Goal: Task Accomplishment & Management: Manage account settings

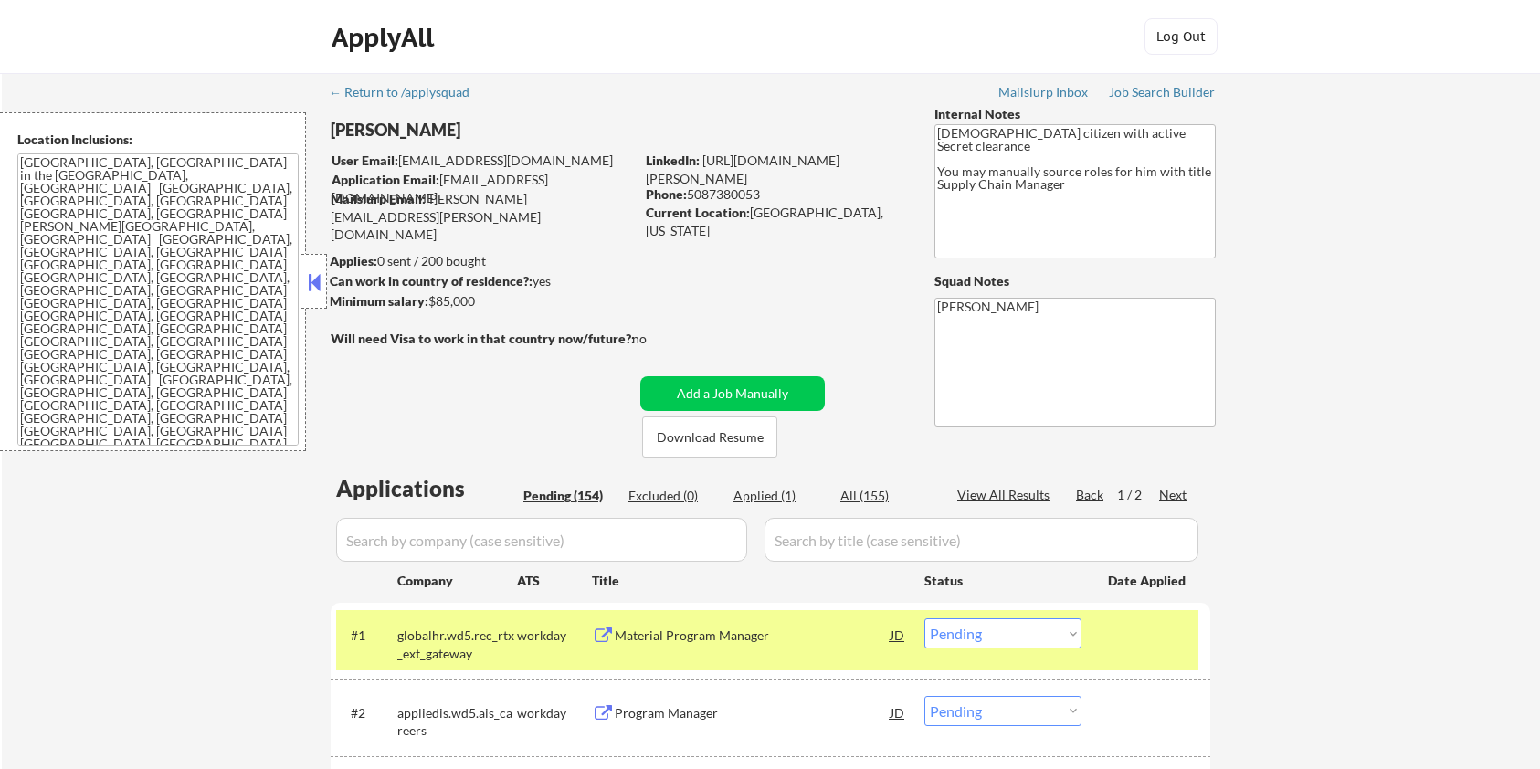
select select ""pending""
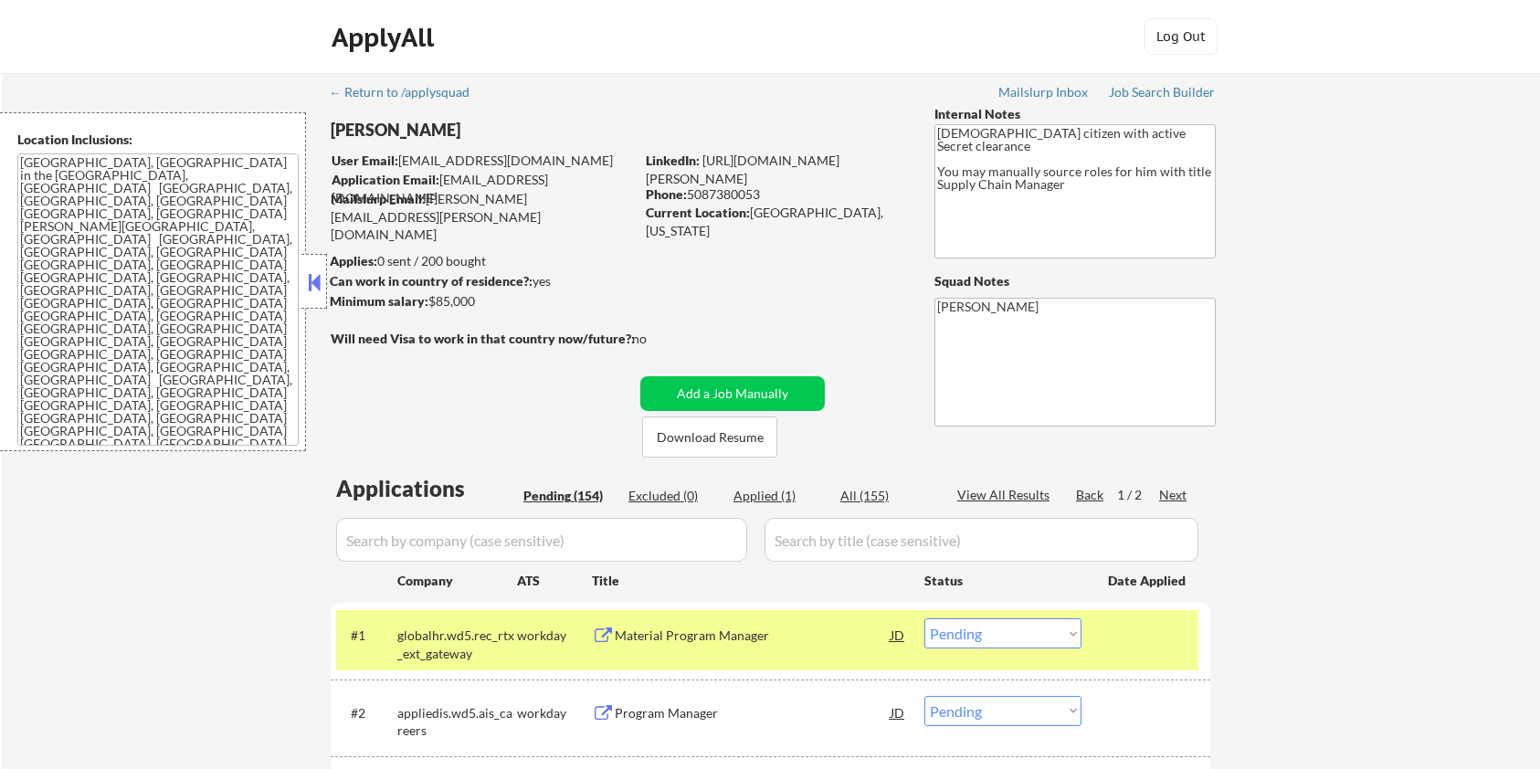
select select ""pending""
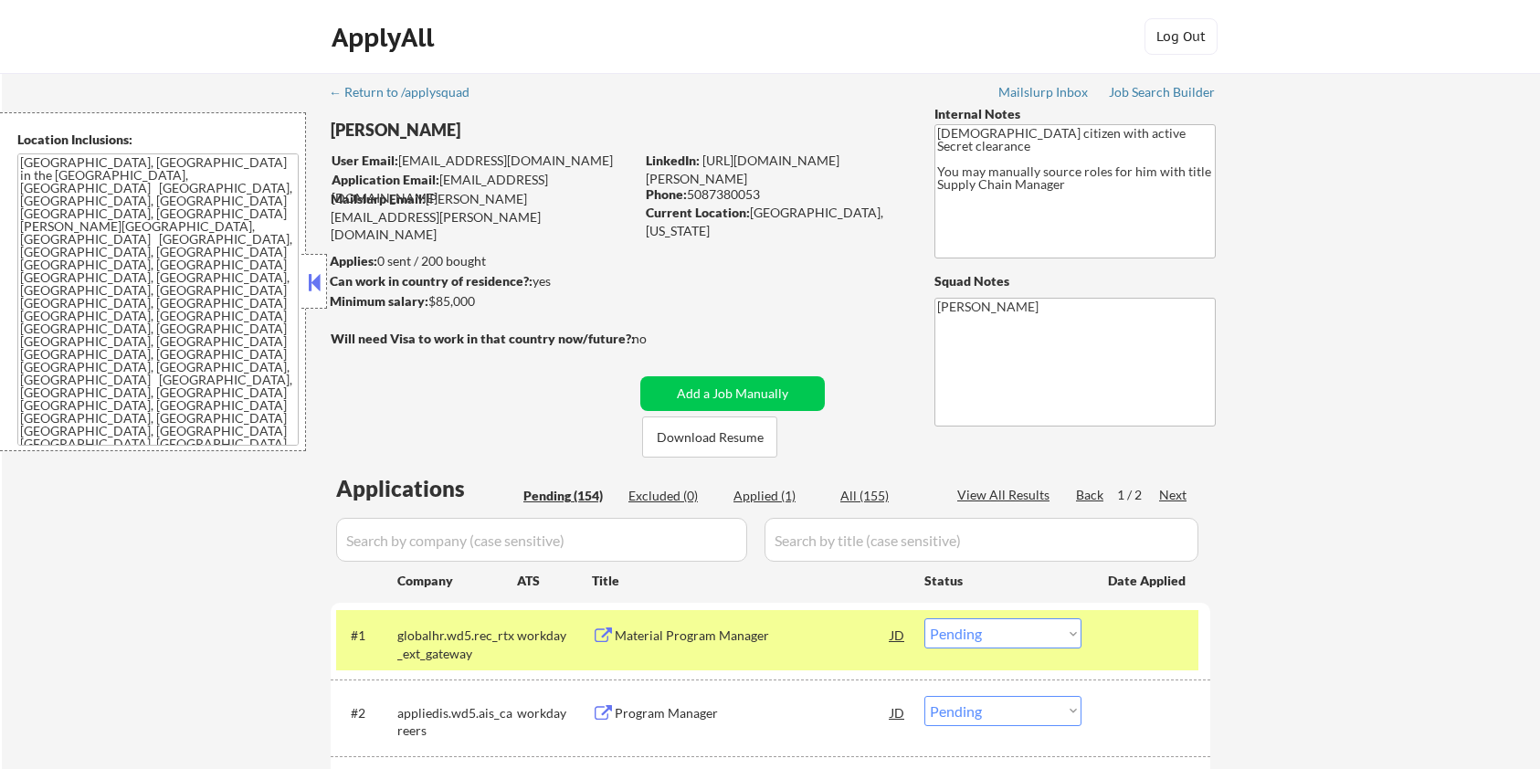
select select ""pending""
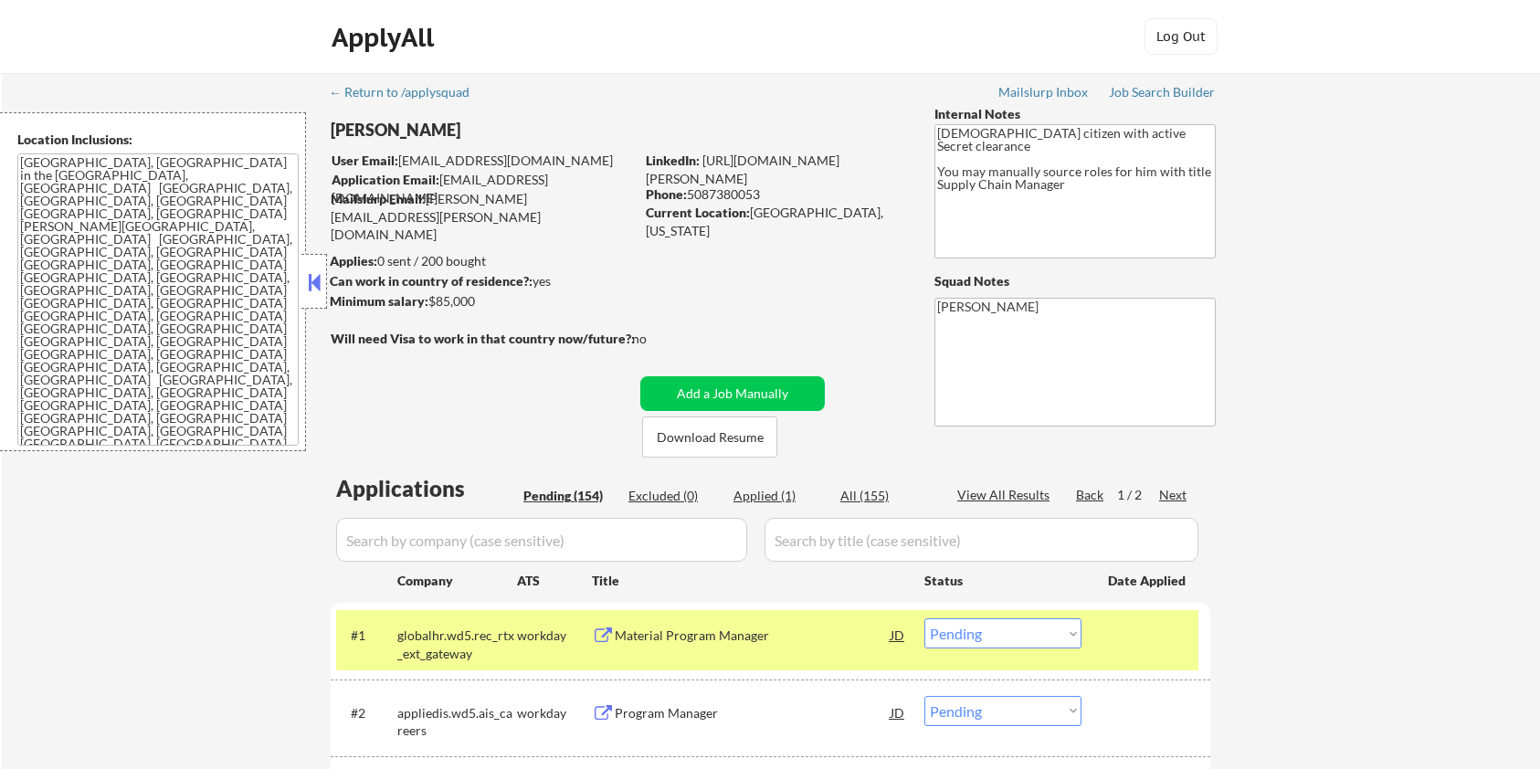
select select ""pending""
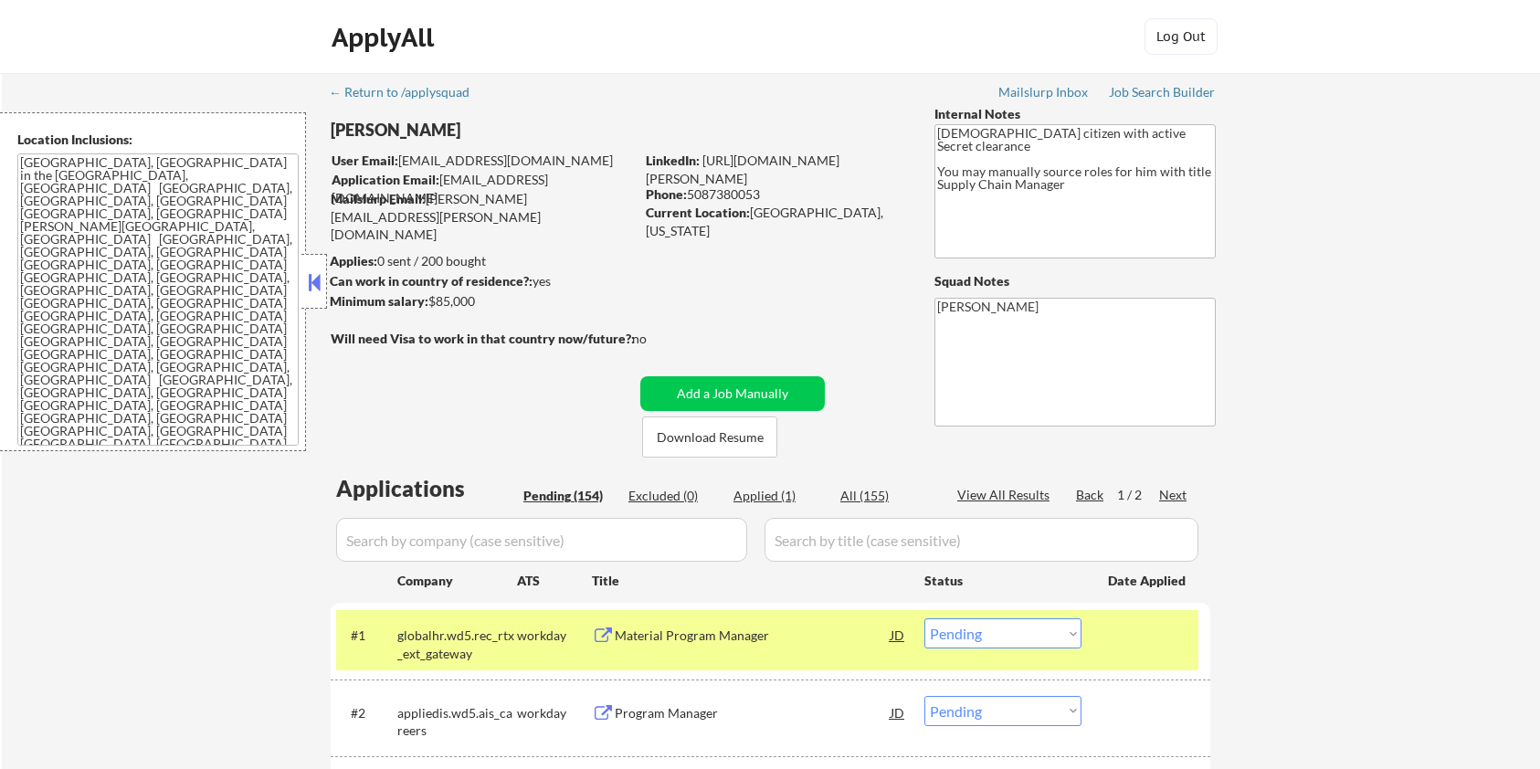
select select ""pending""
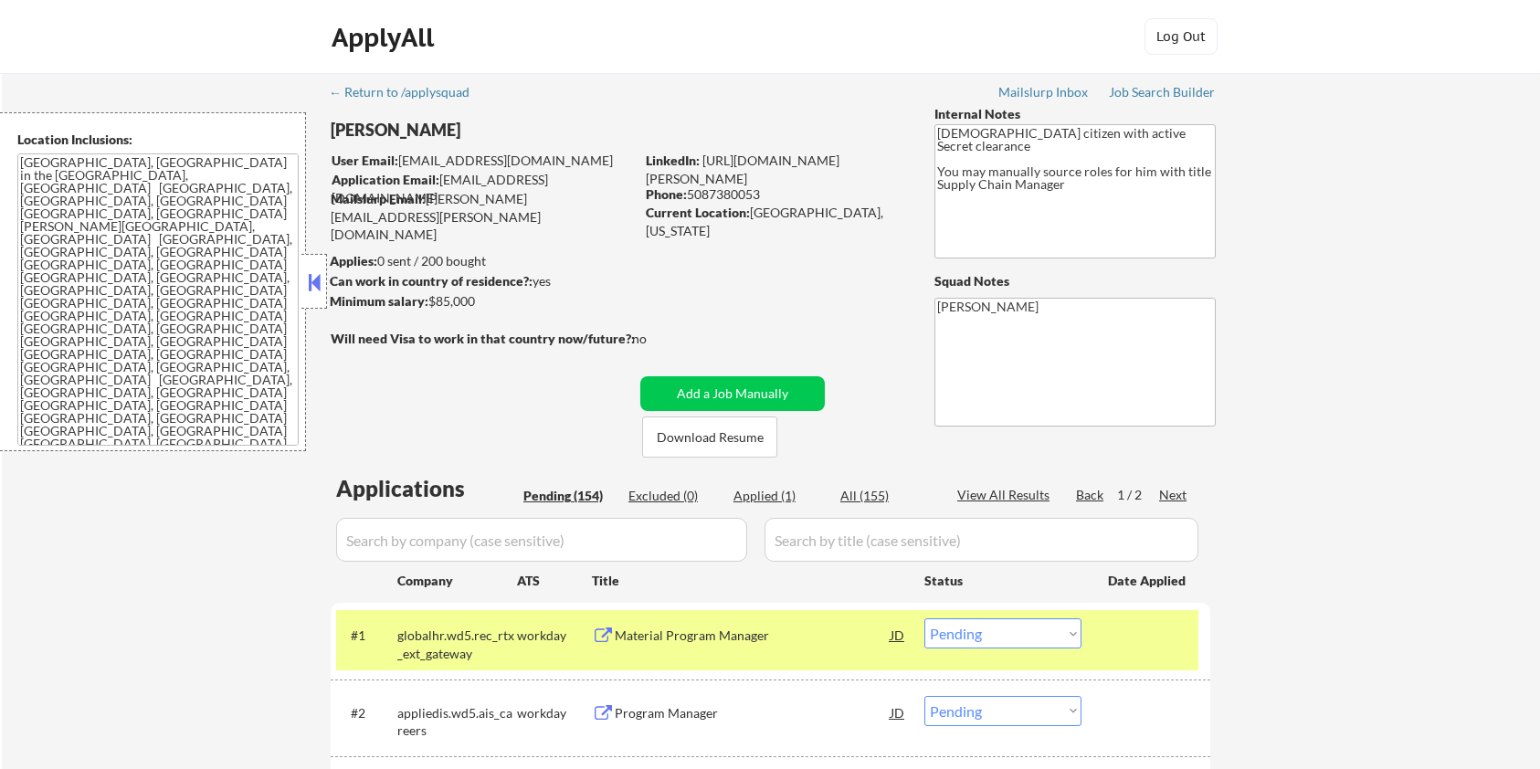
select select ""pending""
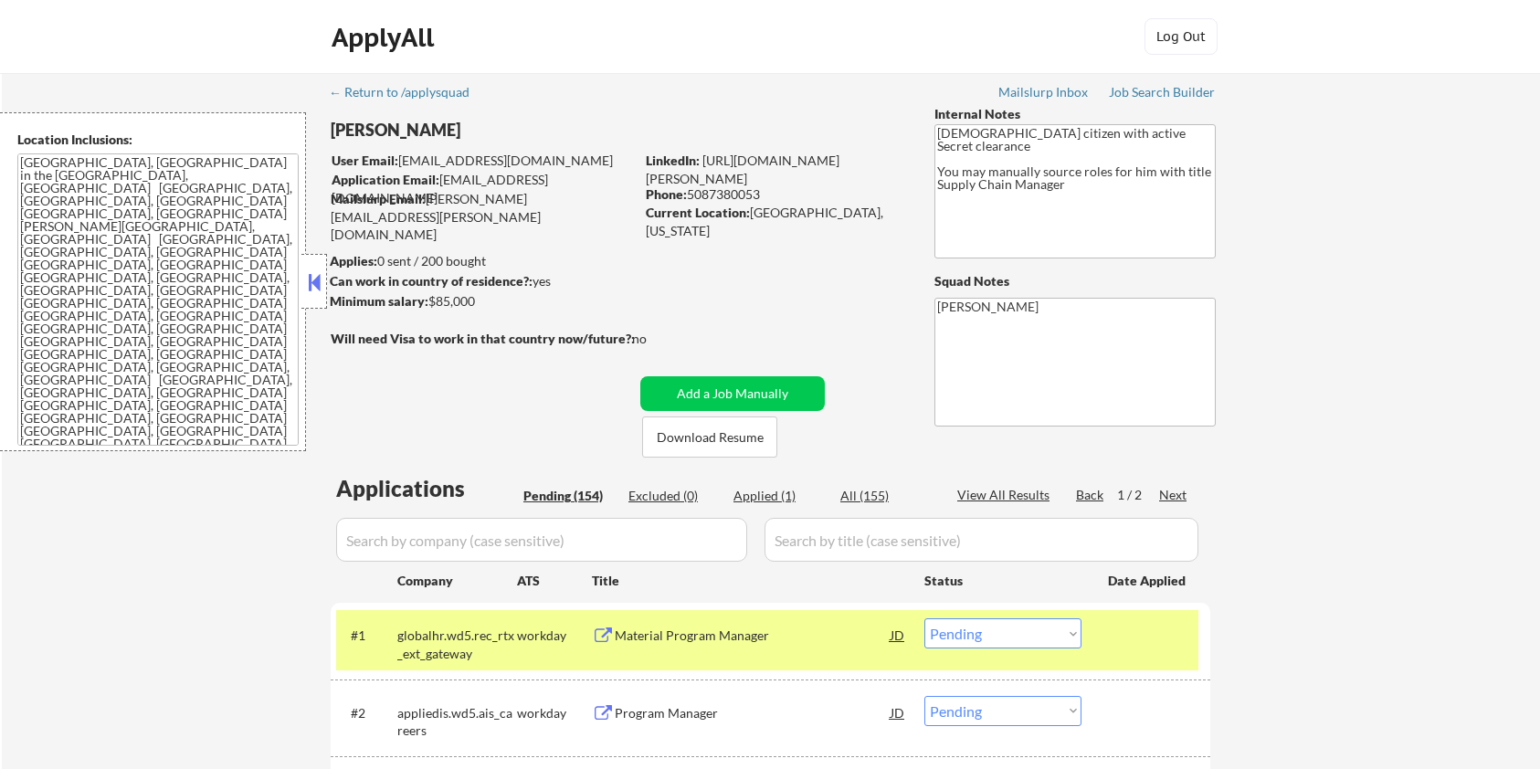
select select ""pending""
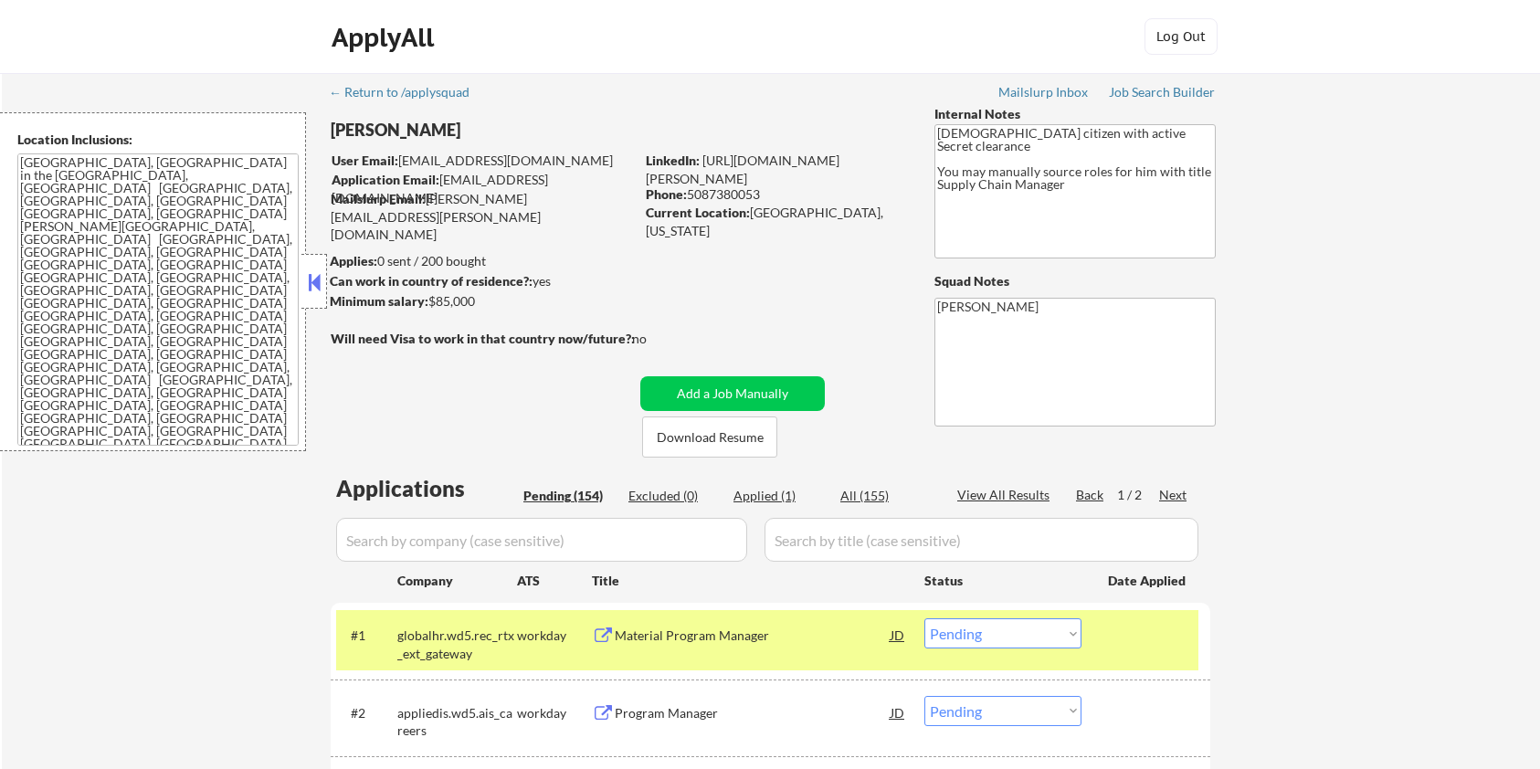
select select ""pending""
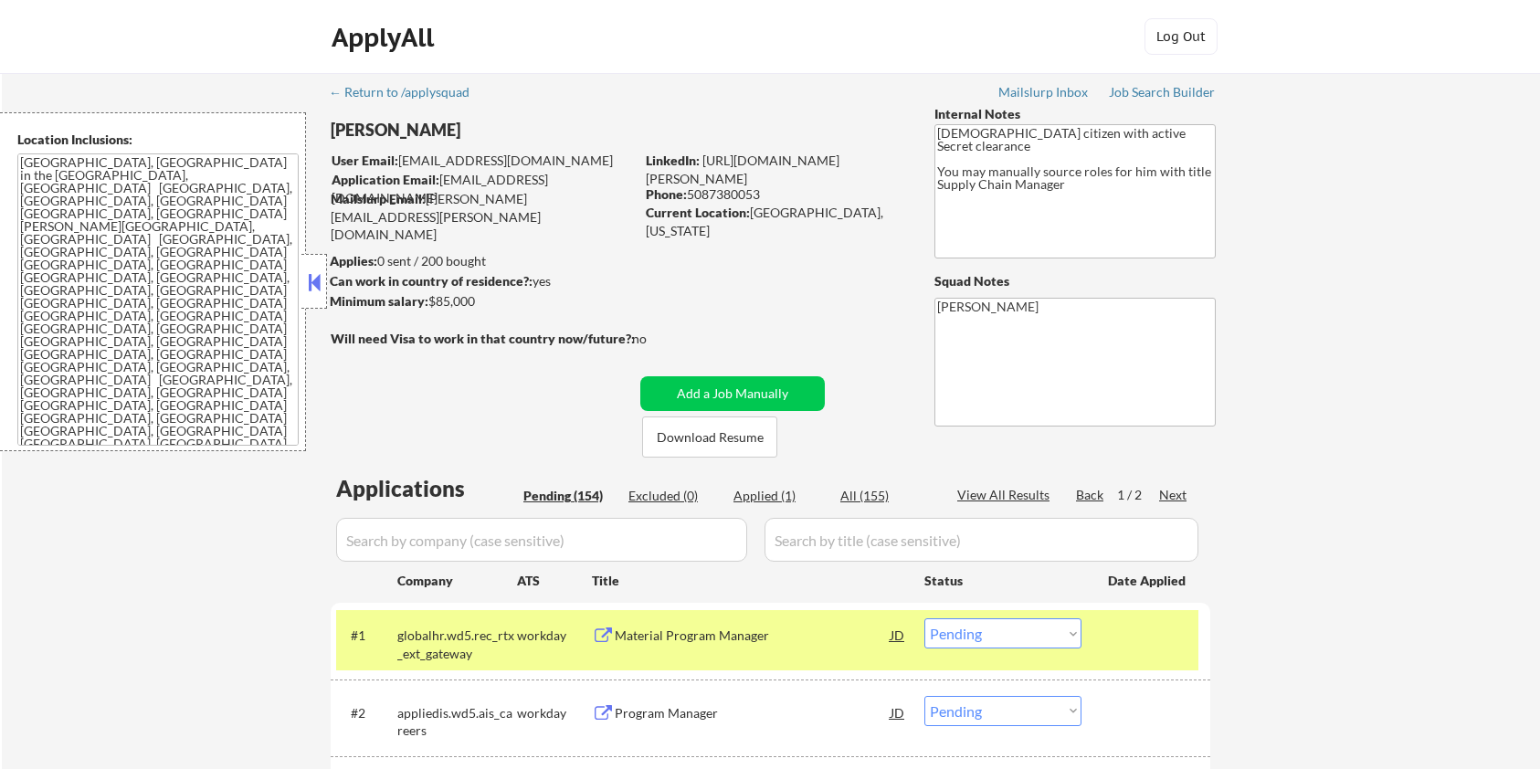
select select ""pending""
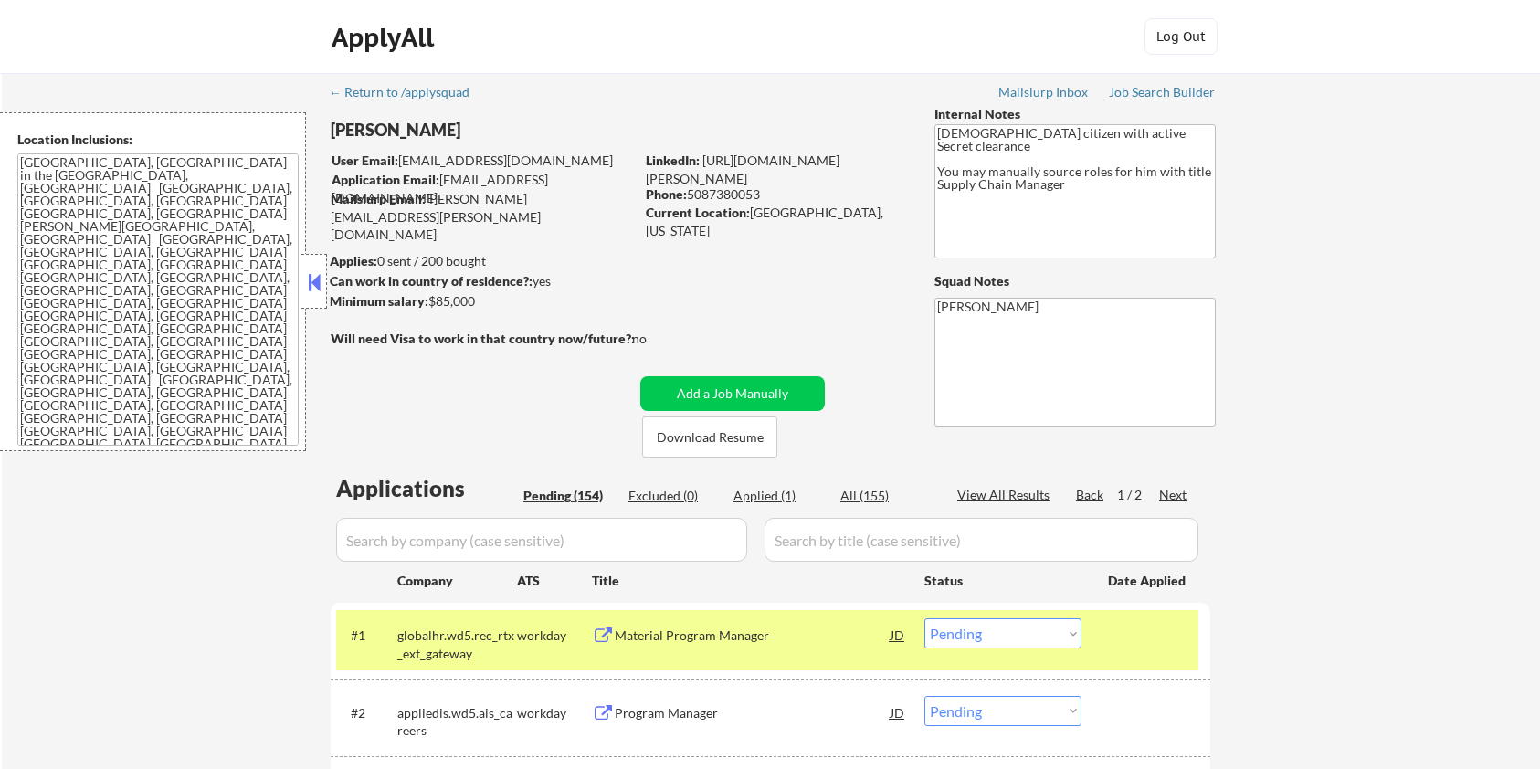
select select ""pending""
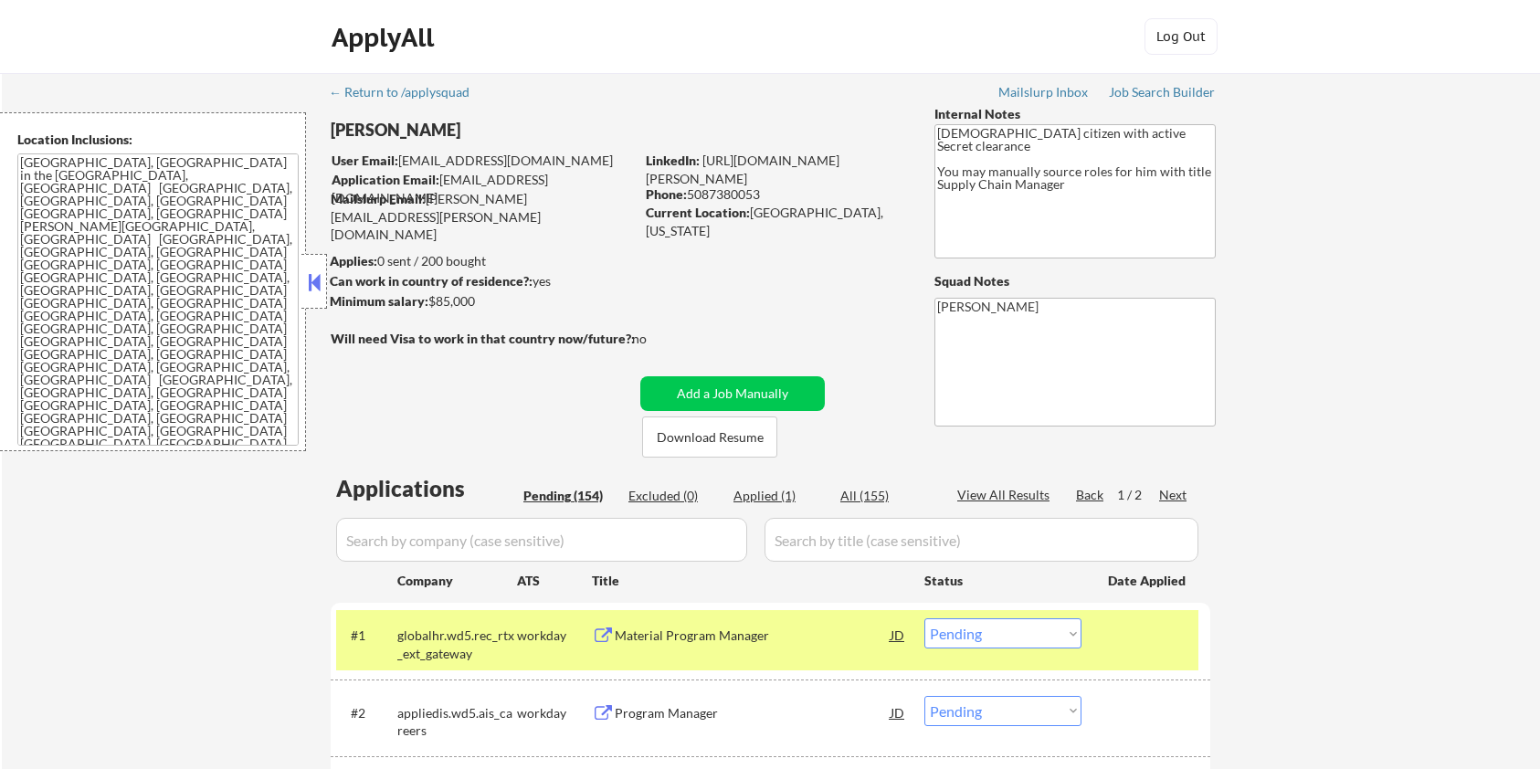
select select ""pending""
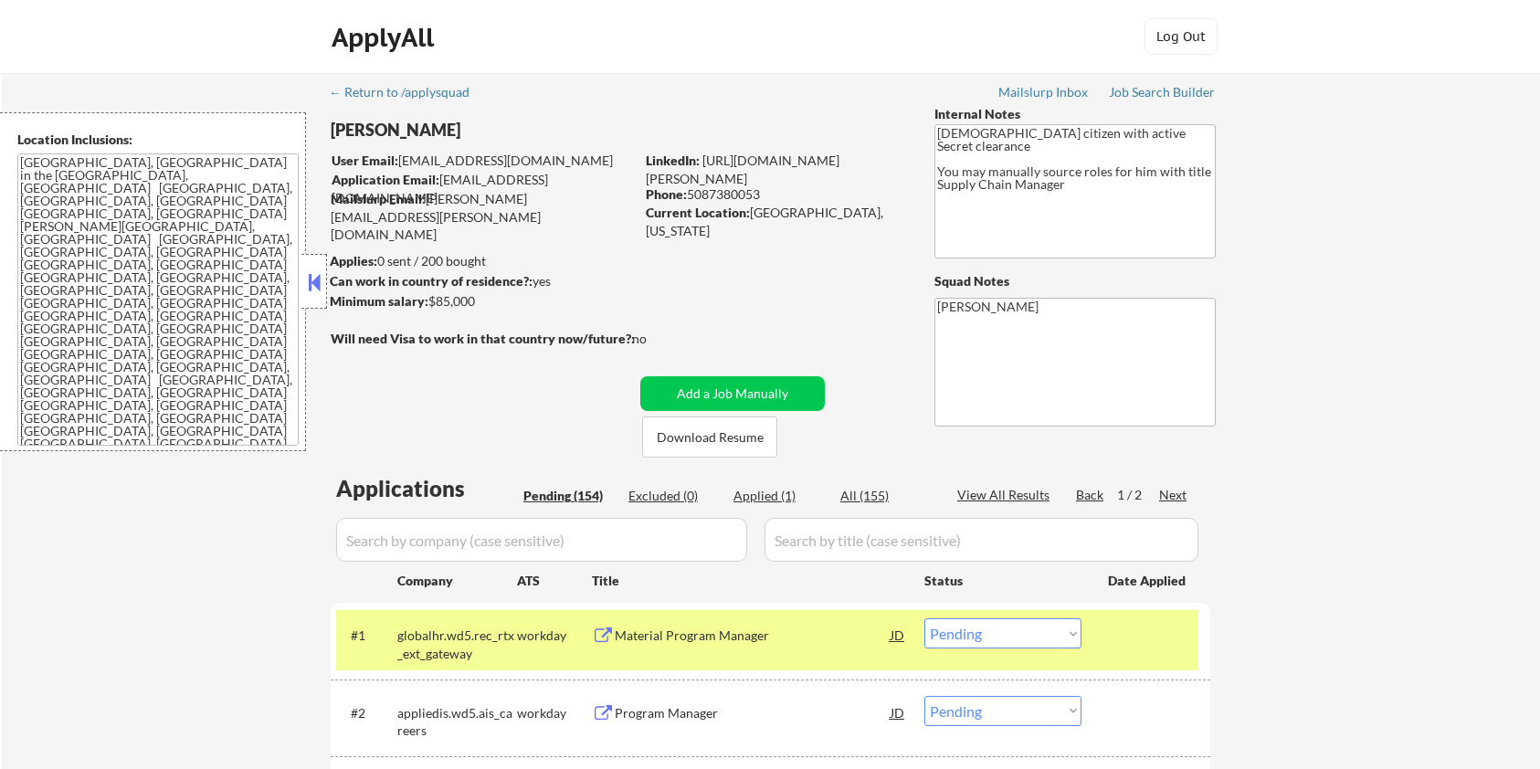
select select ""pending""
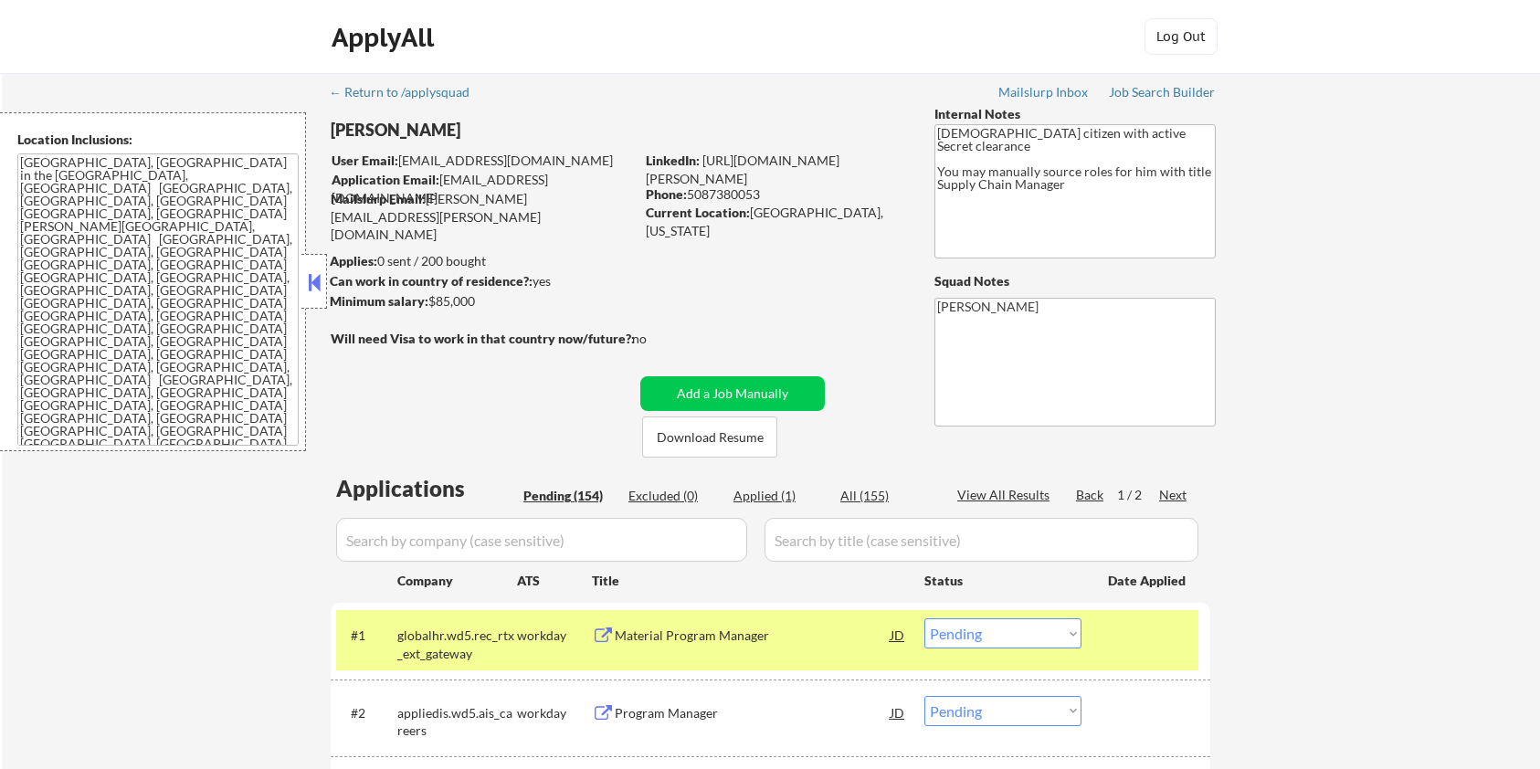
select select ""pending""
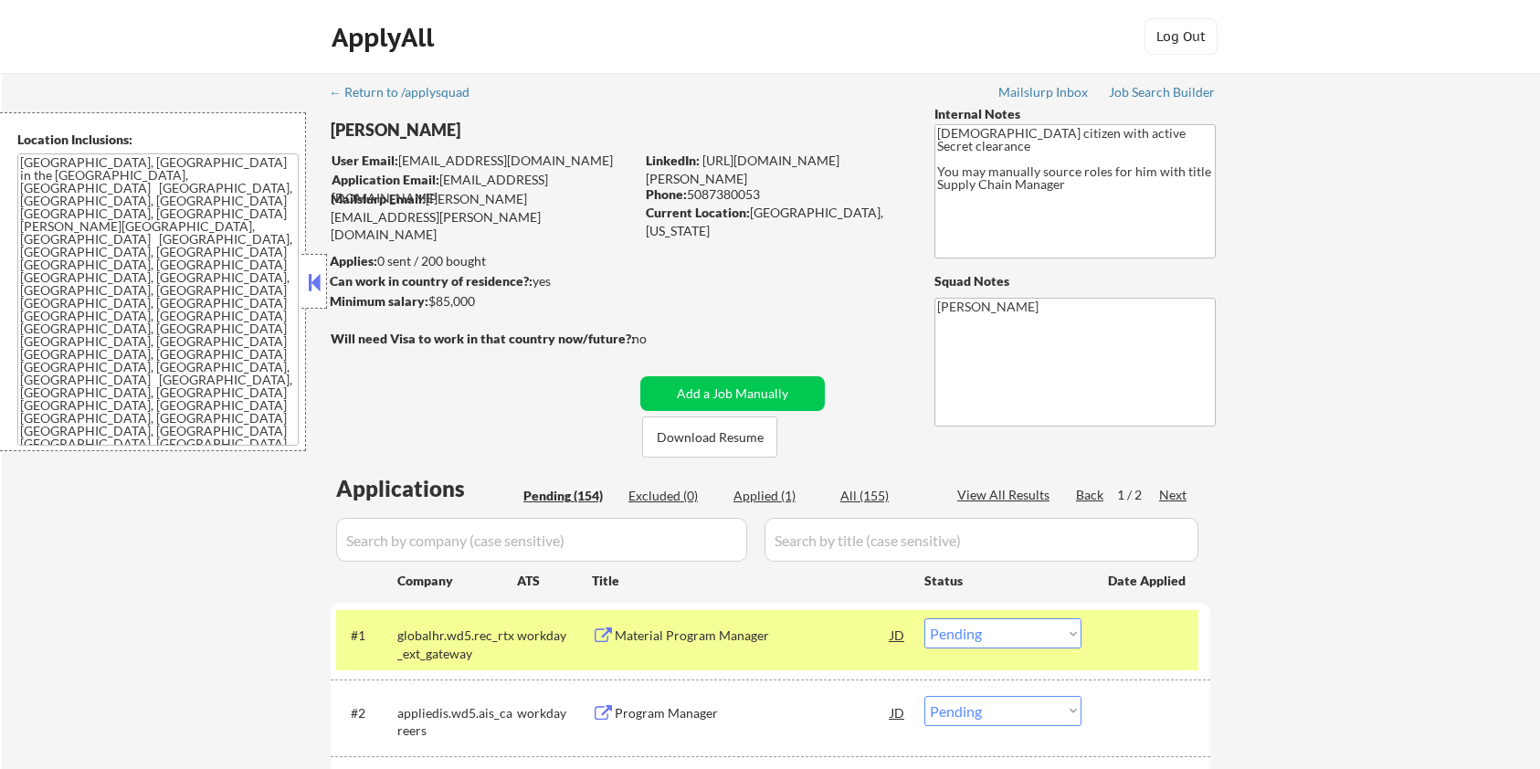
select select ""pending""
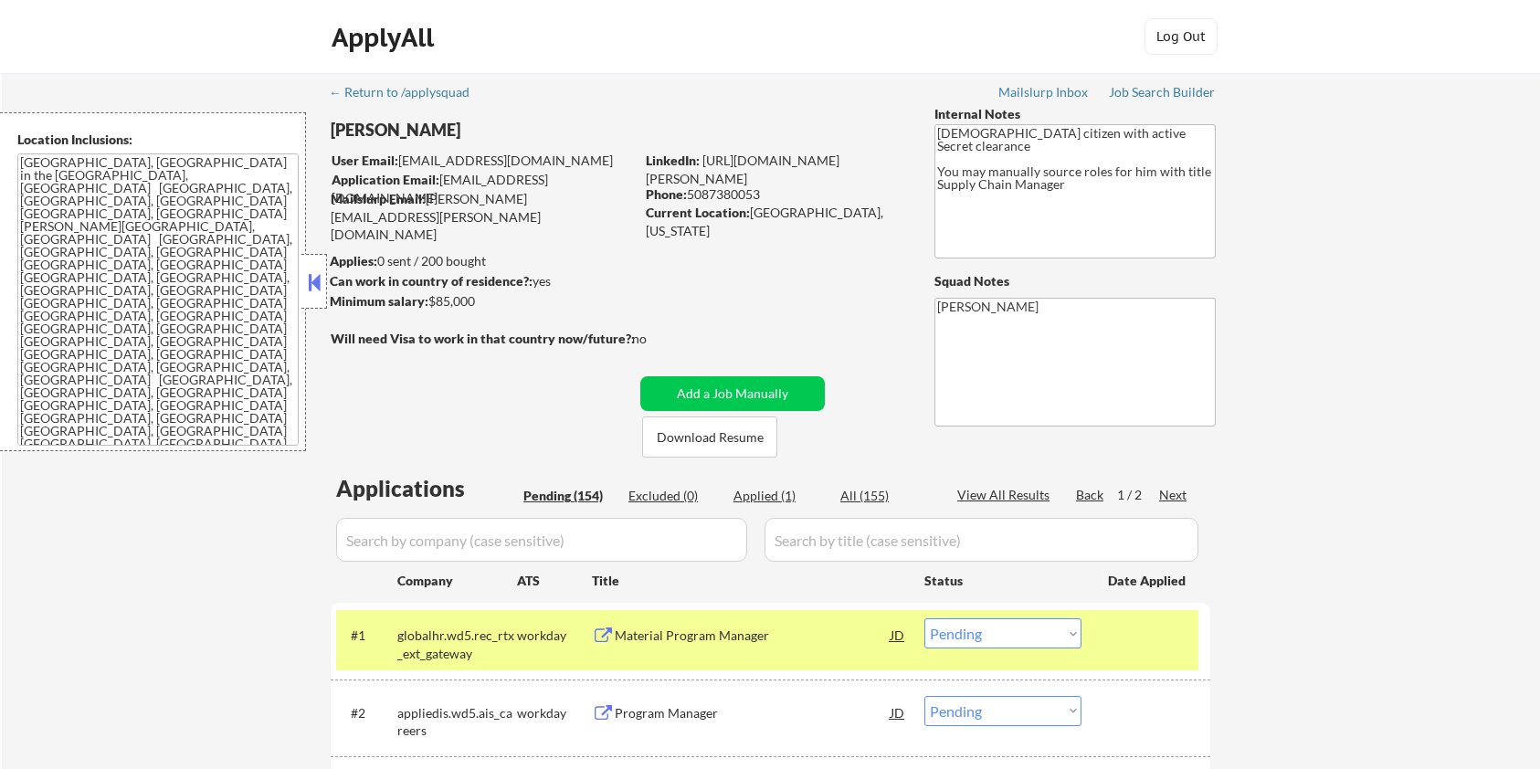
select select ""pending""
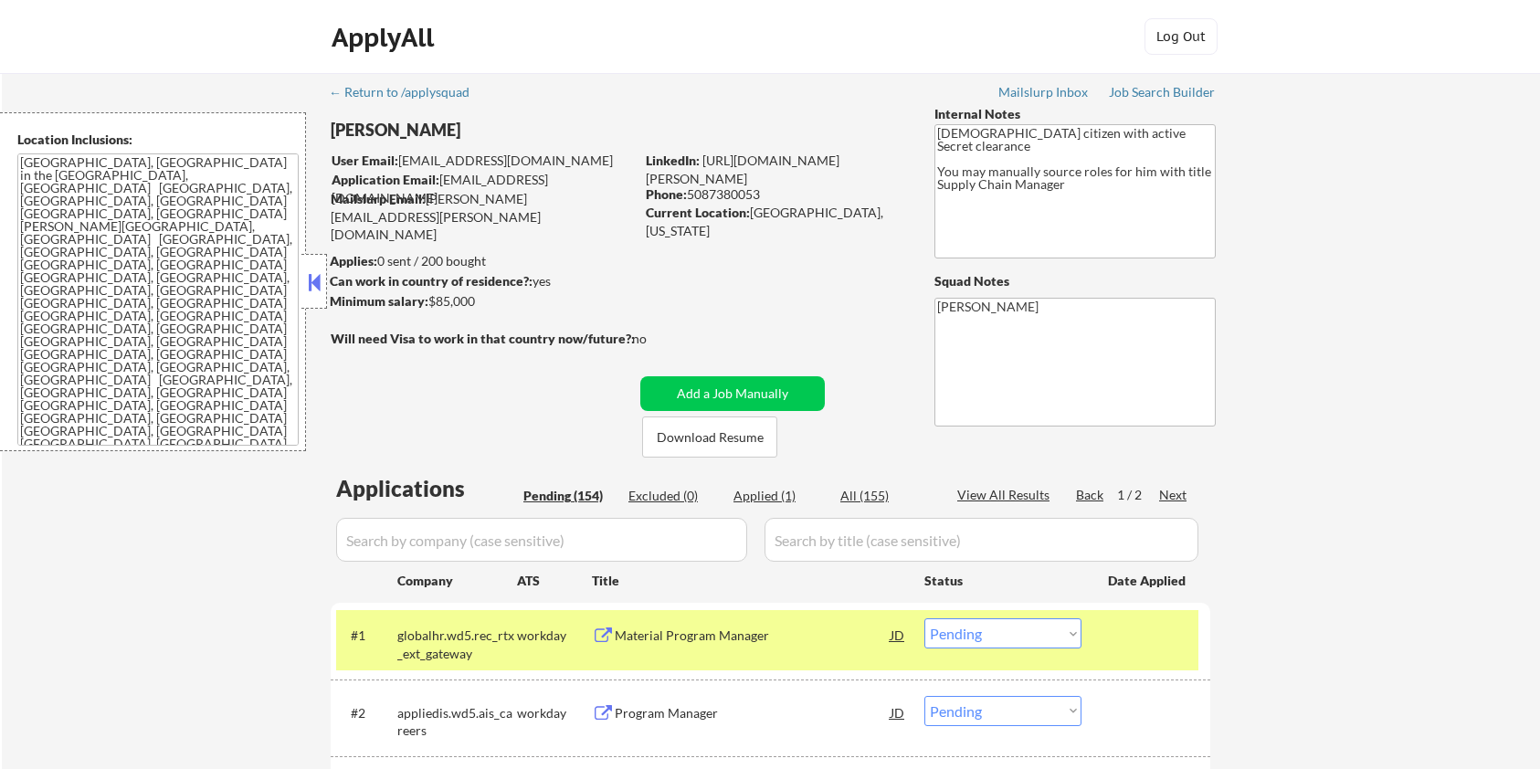
select select ""pending""
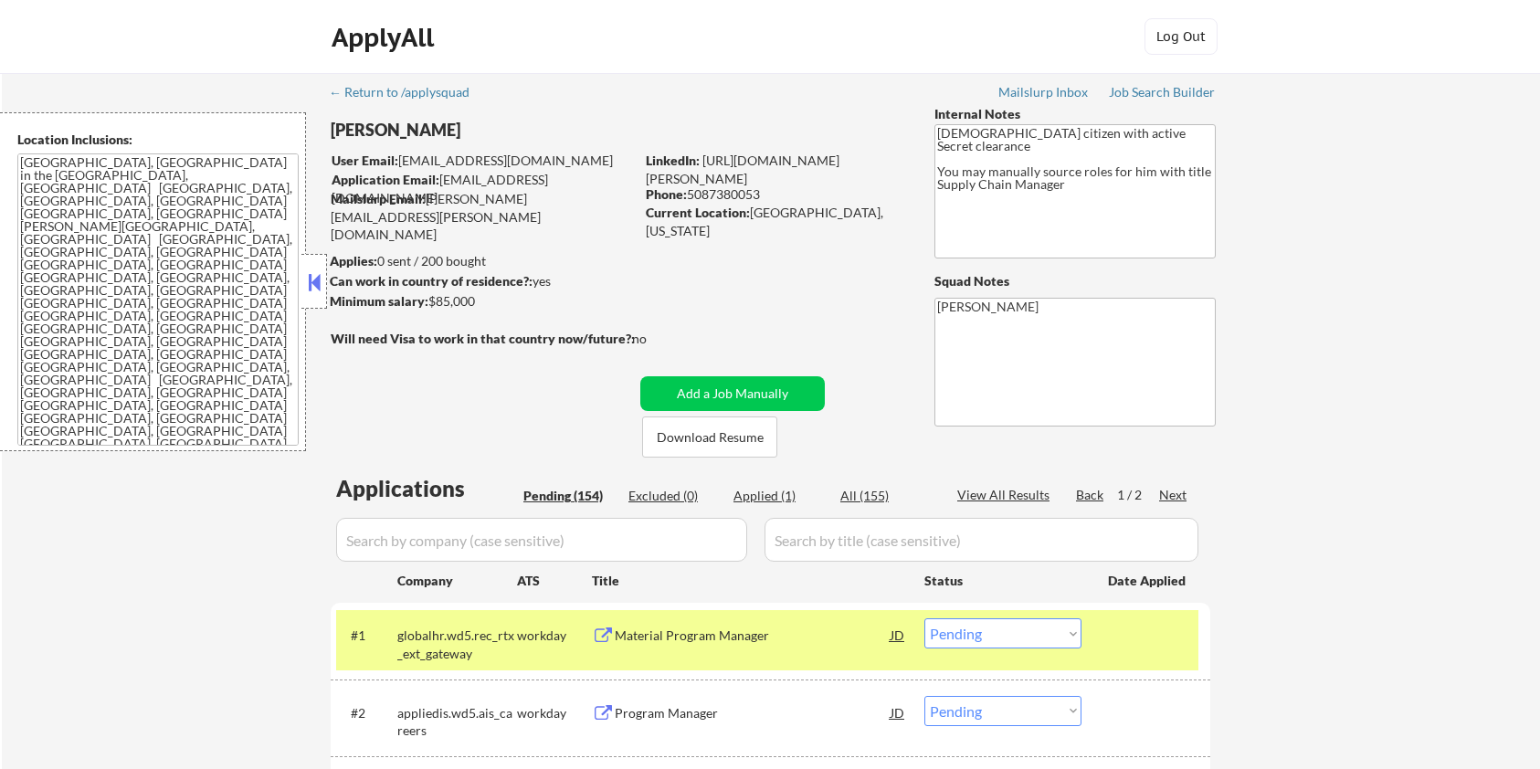
select select ""pending""
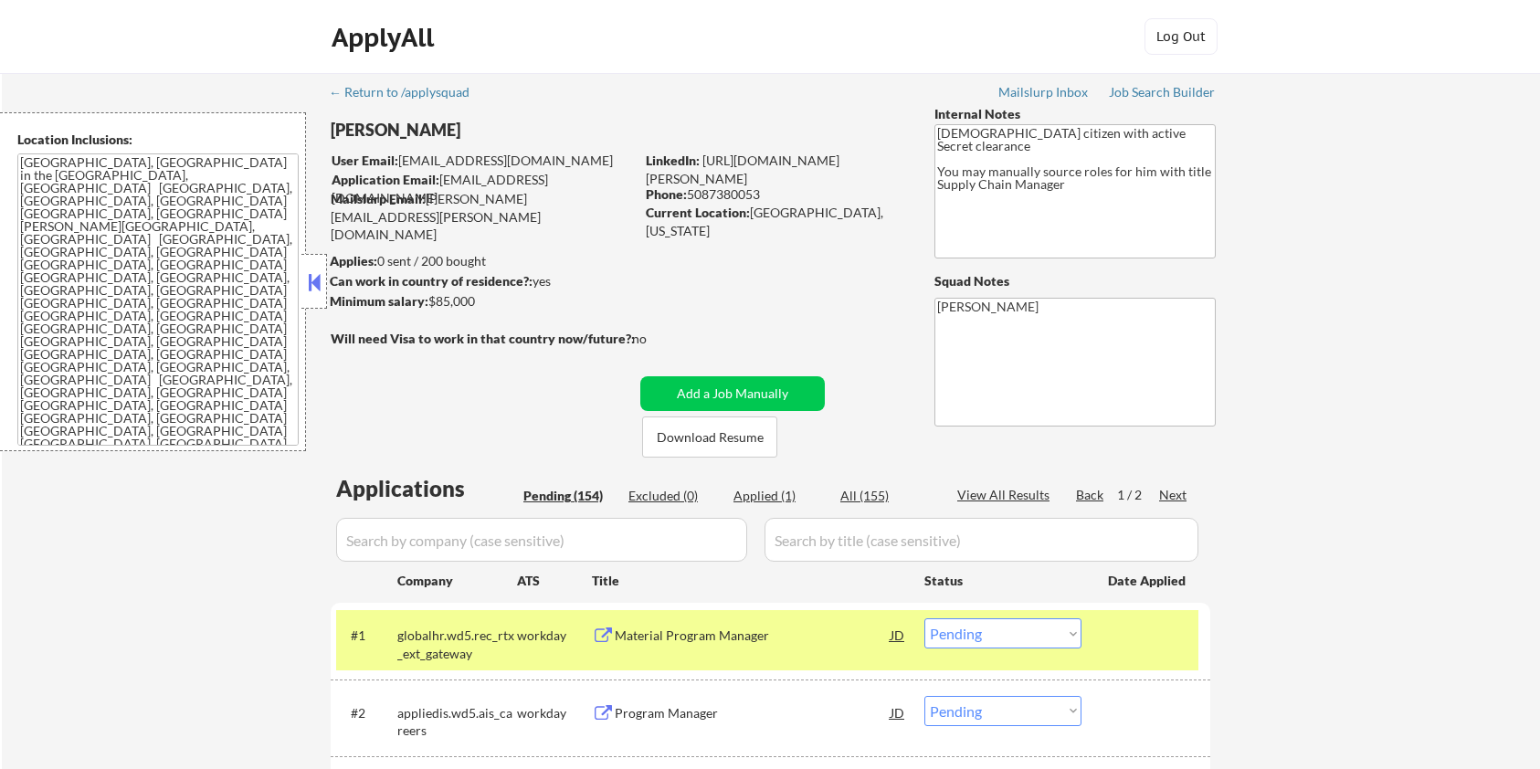
select select ""pending""
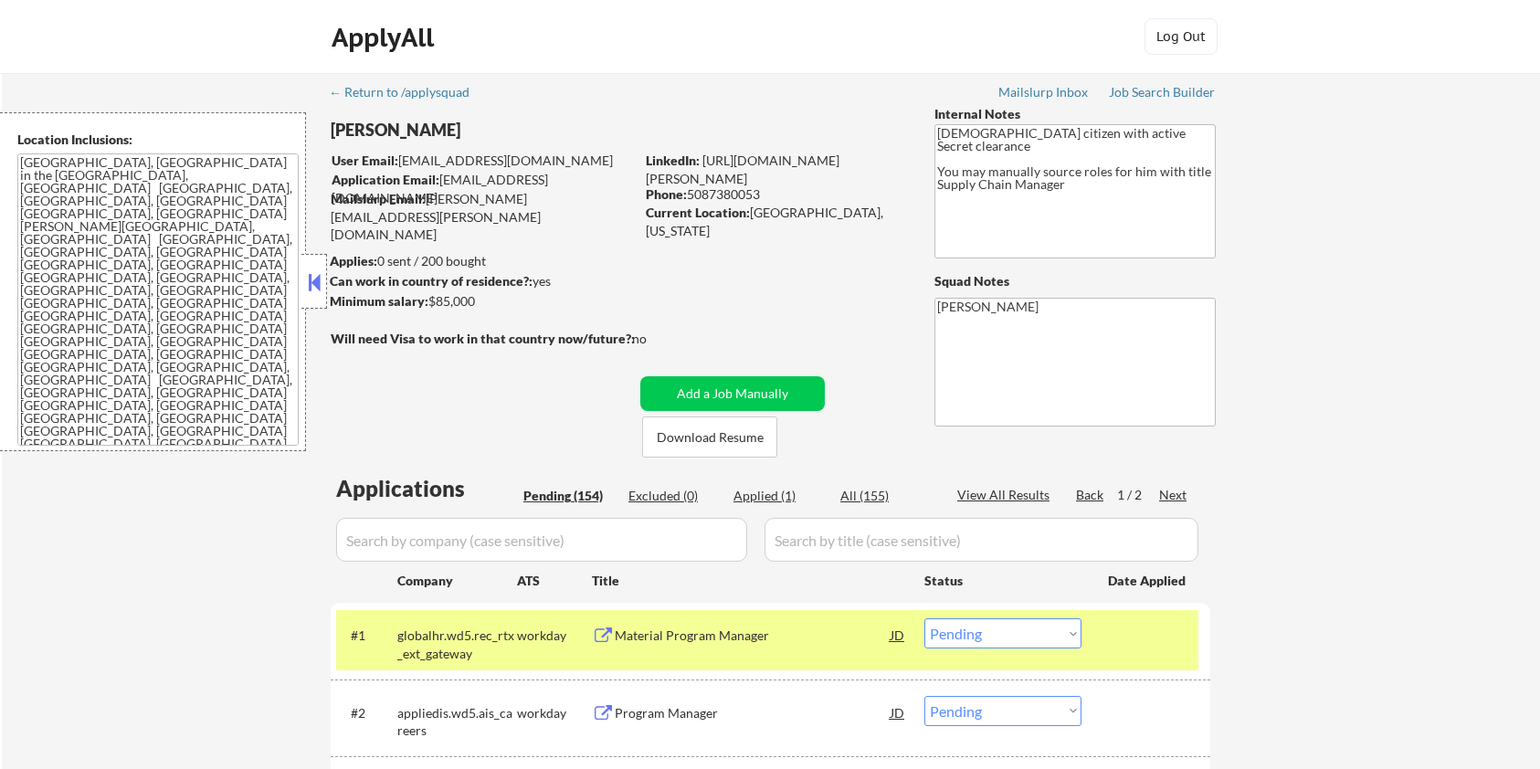
select select ""pending""
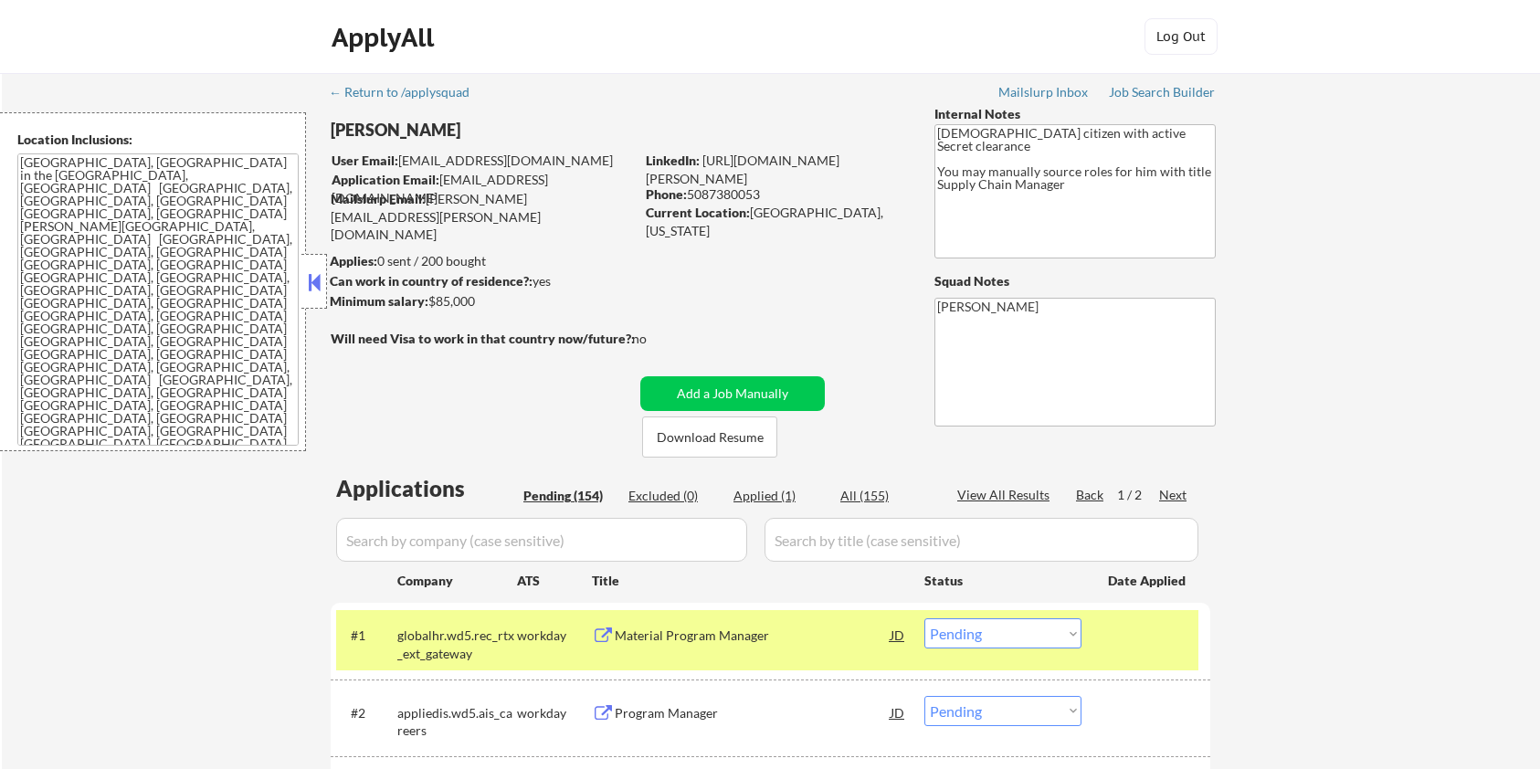
select select ""pending""
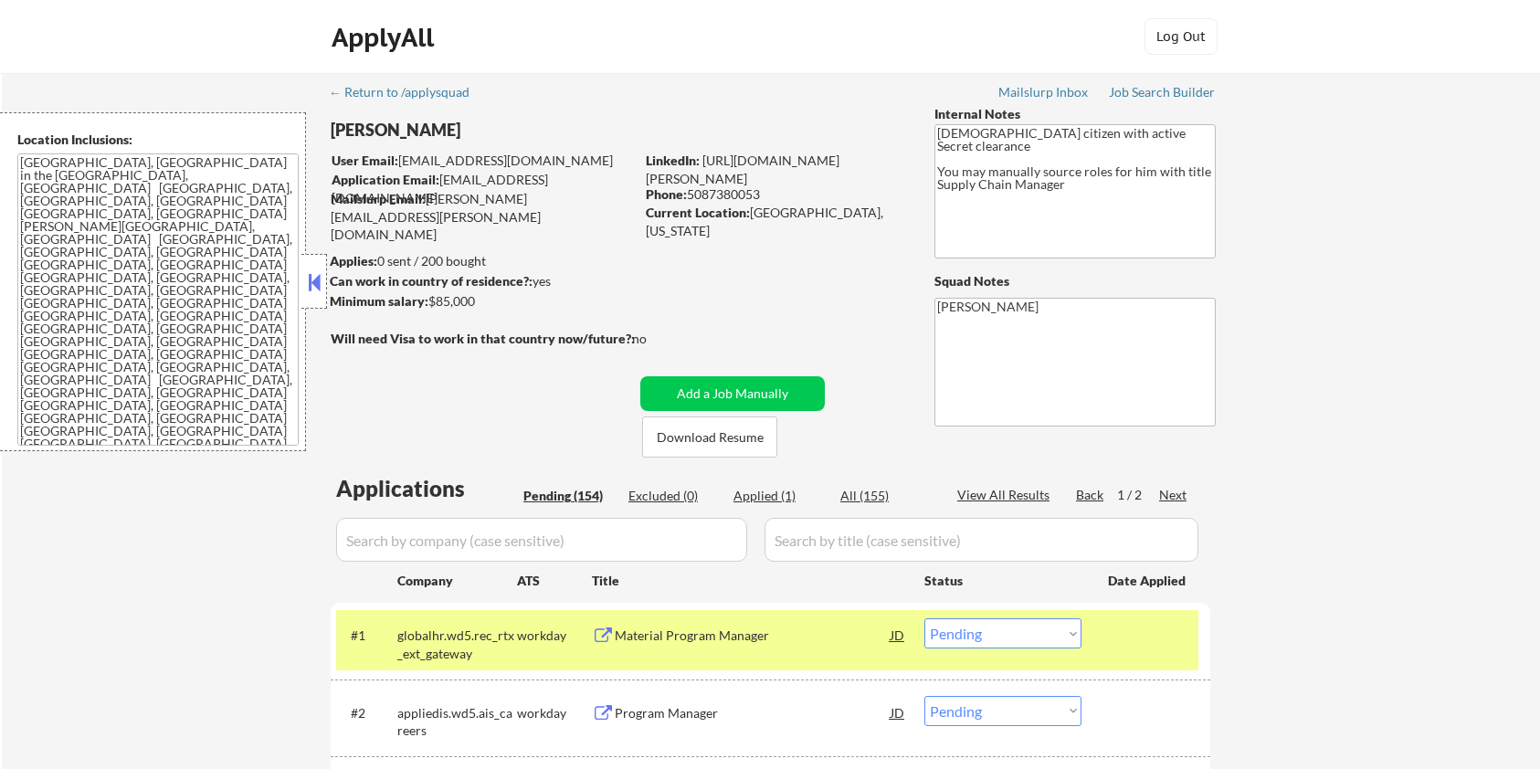
scroll to position [121, 0]
